Goal: Navigation & Orientation: Find specific page/section

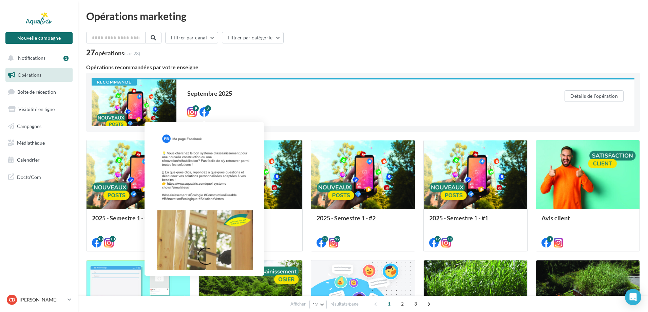
click at [202, 113] on icon at bounding box center [203, 111] width 9 height 9
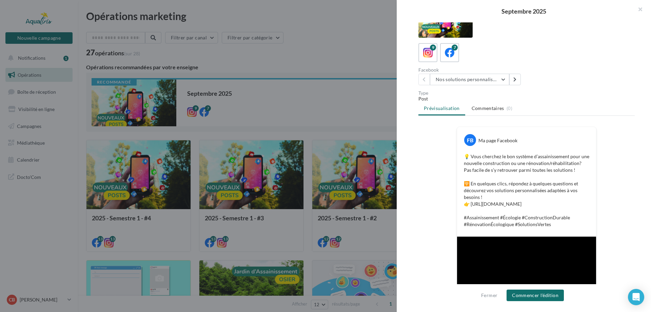
scroll to position [20, 0]
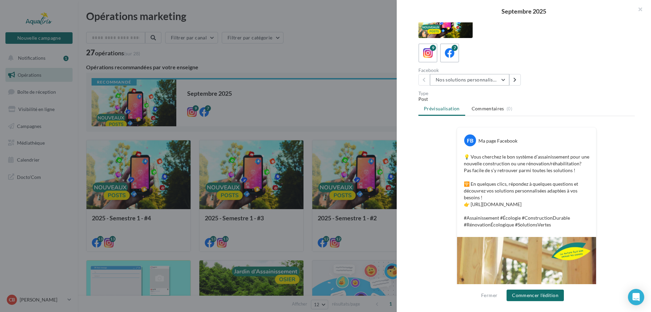
click at [504, 80] on button "Nos solutions personnalisées" at bounding box center [469, 80] width 79 height 12
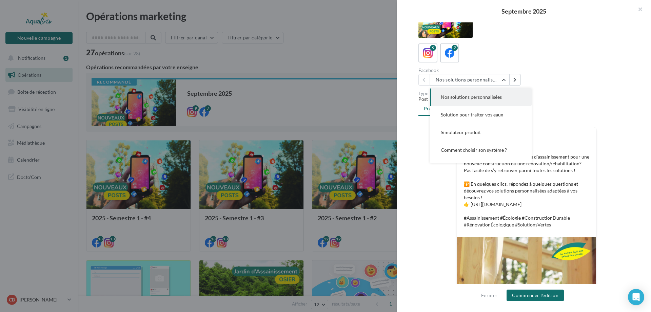
click at [495, 116] on span "Solution pour traiter vos eaux" at bounding box center [472, 115] width 62 height 6
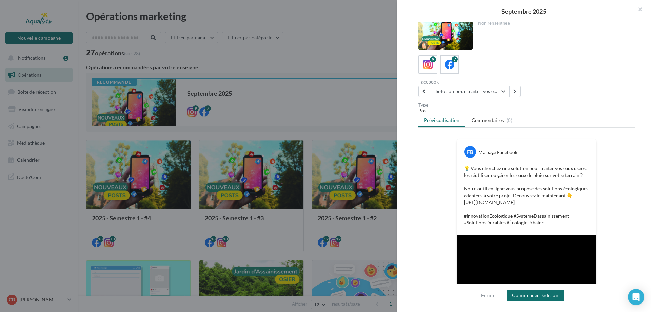
scroll to position [0, 0]
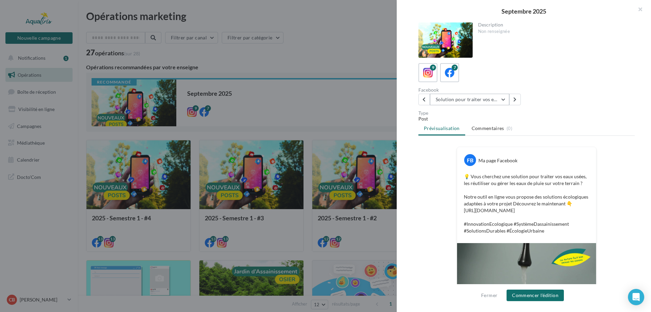
click at [503, 98] on button "Solution pour traiter vos eaux" at bounding box center [469, 100] width 79 height 12
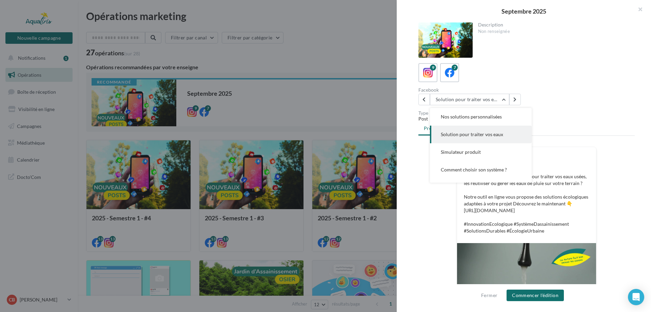
click at [478, 153] on span "Simulateur produit" at bounding box center [461, 152] width 40 height 6
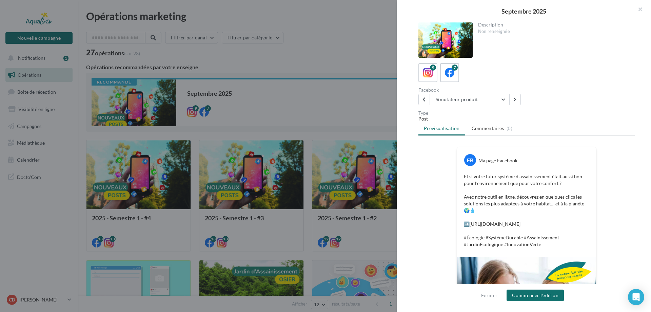
click at [504, 100] on button "Simulateur produit" at bounding box center [469, 100] width 79 height 12
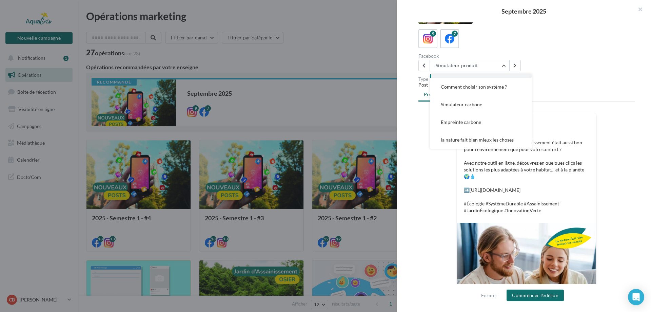
click at [503, 139] on span "la nature fait bien mieux les choses" at bounding box center [477, 140] width 73 height 6
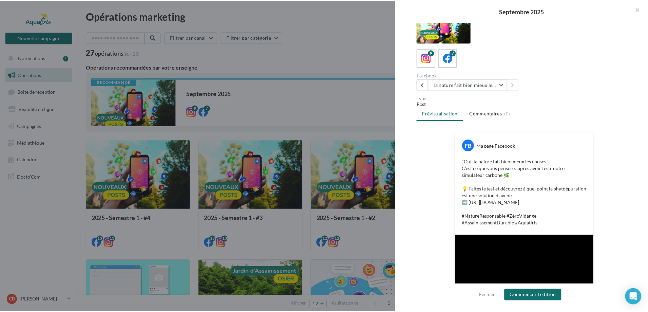
scroll to position [0, 0]
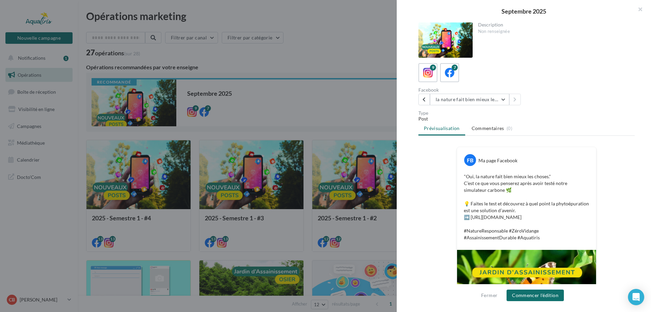
click at [641, 10] on button "button" at bounding box center [637, 10] width 27 height 20
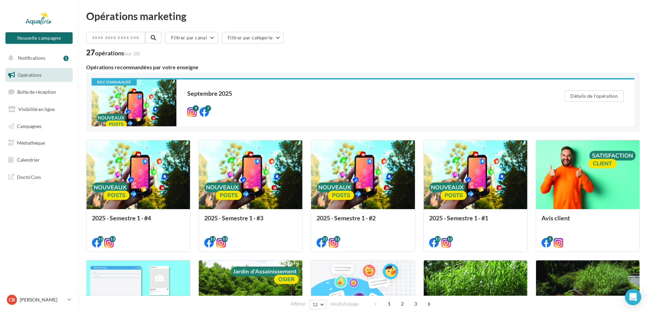
click at [34, 58] on span "Notifications" at bounding box center [31, 58] width 27 height 6
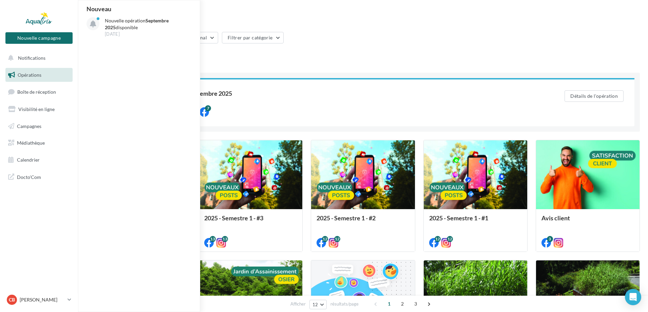
click at [137, 21] on p "Nouvelle opération Septembre 2025 disponible" at bounding box center [144, 24] width 79 height 14
click at [120, 23] on p "Nouvelle opération Septembre 2025 disponible" at bounding box center [144, 24] width 79 height 14
click at [25, 223] on nav "Nouvelle campagne Nouvelle campagne Notifications Nouveau Nouvelle opération Se…" at bounding box center [39, 156] width 78 height 312
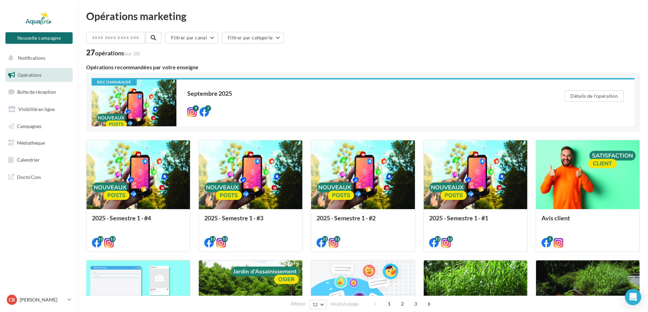
click at [43, 93] on span "Boîte de réception" at bounding box center [36, 92] width 39 height 6
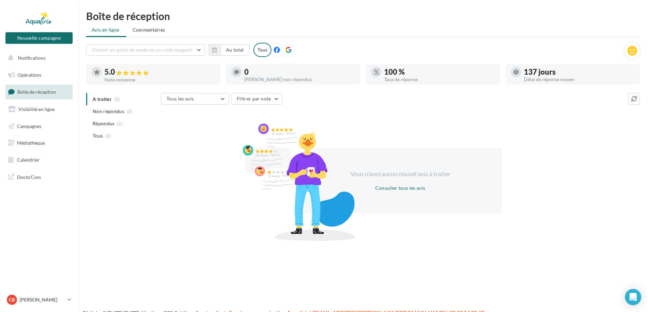
click at [157, 31] on span "Commentaires" at bounding box center [149, 29] width 33 height 7
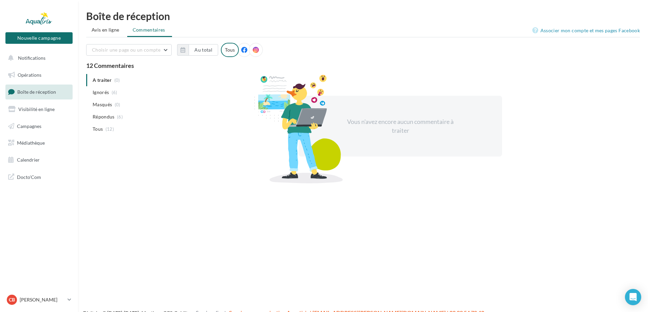
click at [241, 50] on icon at bounding box center [244, 50] width 6 height 6
click at [43, 111] on span "Visibilité en ligne" at bounding box center [36, 109] width 36 height 6
